Goal: Task Accomplishment & Management: Use online tool/utility

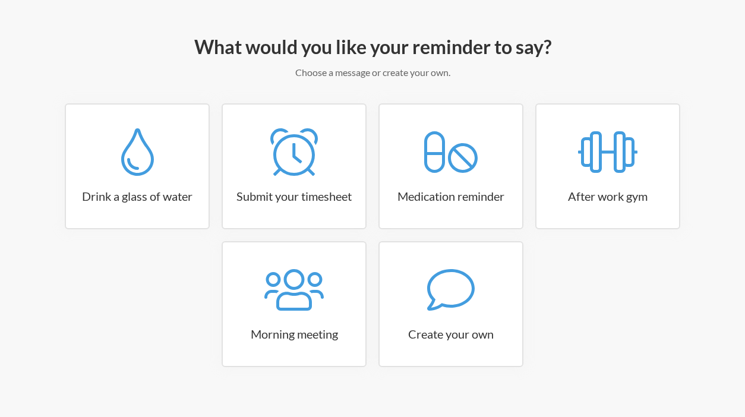
scroll to position [125, 0]
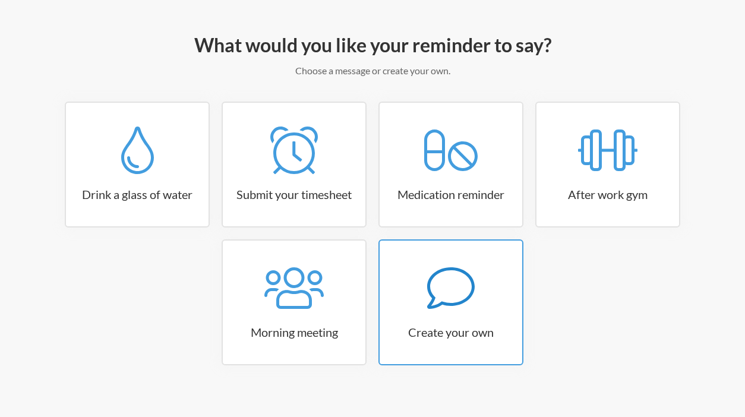
click at [453, 307] on icon at bounding box center [451, 288] width 48 height 48
select select "10:30:00"
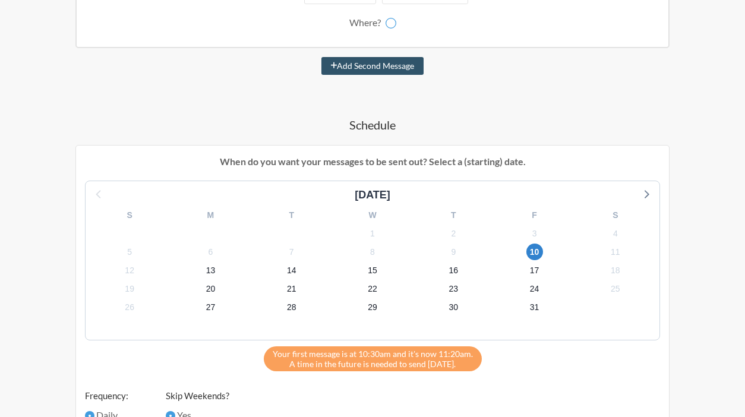
scroll to position [304, 0]
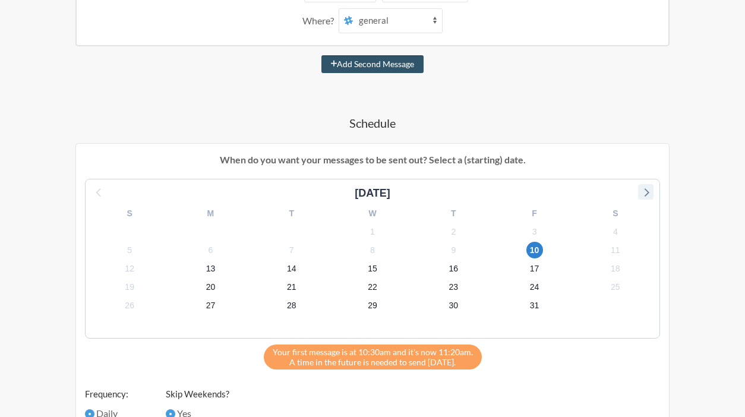
click at [652, 187] on icon at bounding box center [645, 191] width 15 height 15
click at [369, 247] on span "5" at bounding box center [372, 250] width 17 height 17
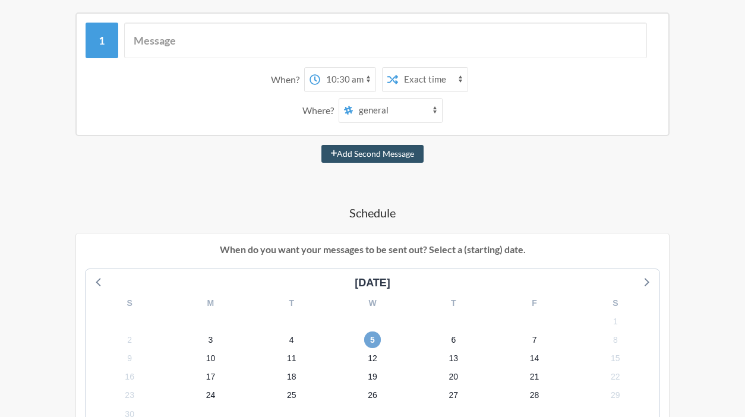
scroll to position [209, 0]
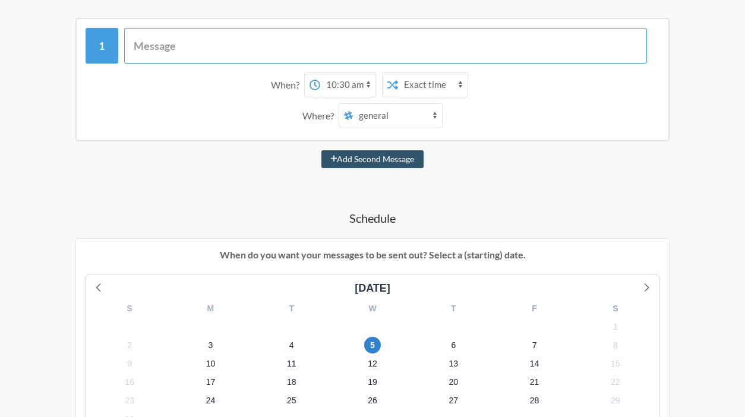
click at [201, 43] on input "text" at bounding box center [385, 46] width 523 height 36
type input "[PERSON_NAME]"
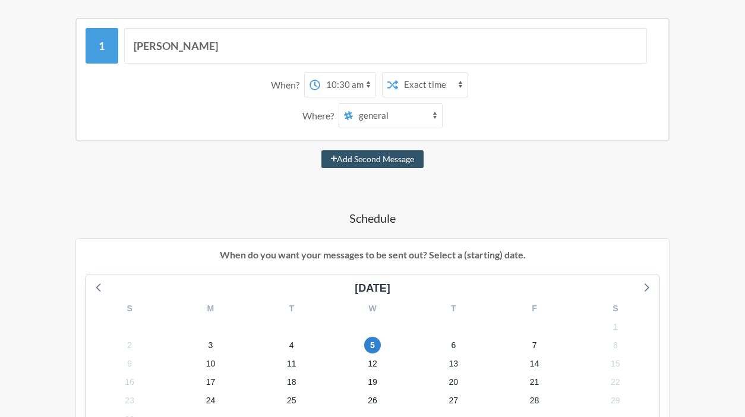
click at [365, 87] on select "12:00 am 12:15 am 12:30 am 12:45 am 1:00 am 1:15 am 1:30 am 1:45 am 2:00 am 2:1…" at bounding box center [347, 85] width 55 height 24
select select "10:00:00"
click at [320, 73] on select "12:00 am 12:15 am 12:30 am 12:45 am 1:00 am 1:15 am 1:30 am 1:45 am 2:00 am 2:1…" at bounding box center [347, 85] width 55 height 24
click at [414, 113] on select "general team time-keeper onboarding [PERSON_NAME]-simpliscaled kanine-pets-worl…" at bounding box center [397, 116] width 89 height 24
click at [380, 116] on select "general team time-keeper onboarding [PERSON_NAME]-simpliscaled kanine-pets-worl…" at bounding box center [397, 116] width 89 height 24
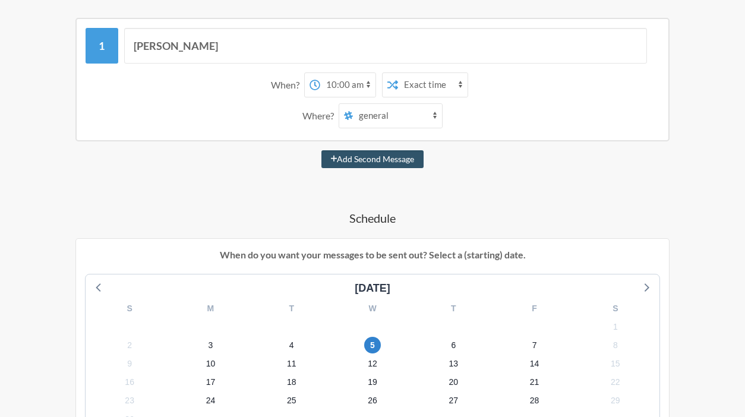
scroll to position [0, 0]
